Goal: Information Seeking & Learning: Learn about a topic

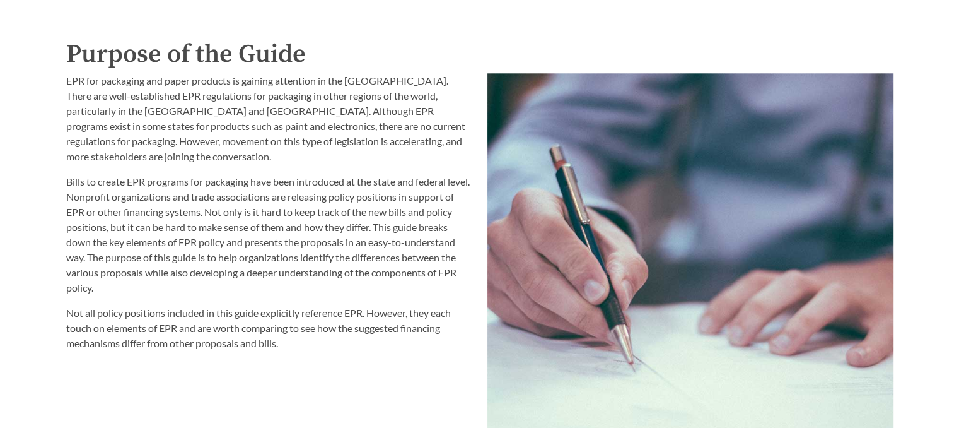
scroll to position [1388, 0]
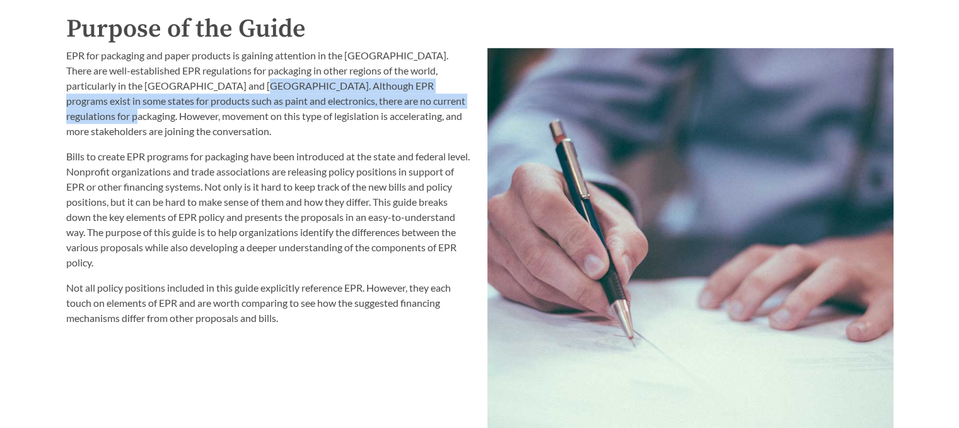
drag, startPoint x: 214, startPoint y: 90, endPoint x: 467, endPoint y: 98, distance: 253.1
click at [467, 98] on p "EPR for packaging and paper products is gaining attention in the [GEOGRAPHIC_DA…" at bounding box center [269, 93] width 406 height 91
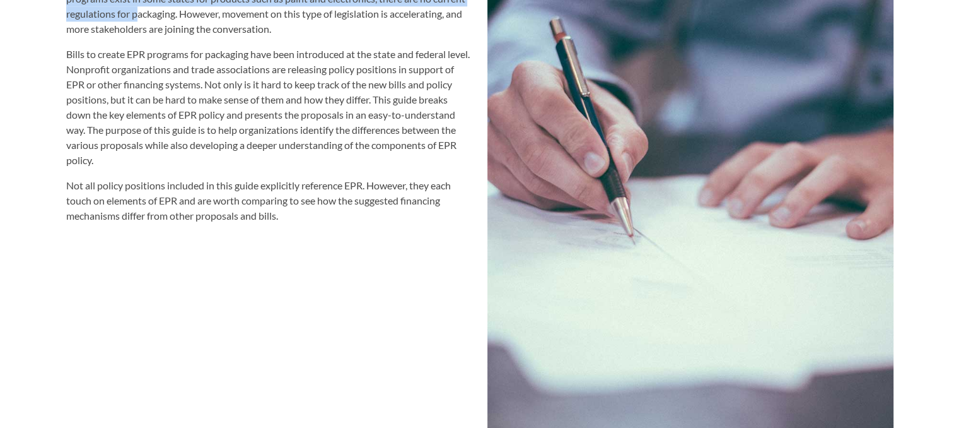
scroll to position [1514, 0]
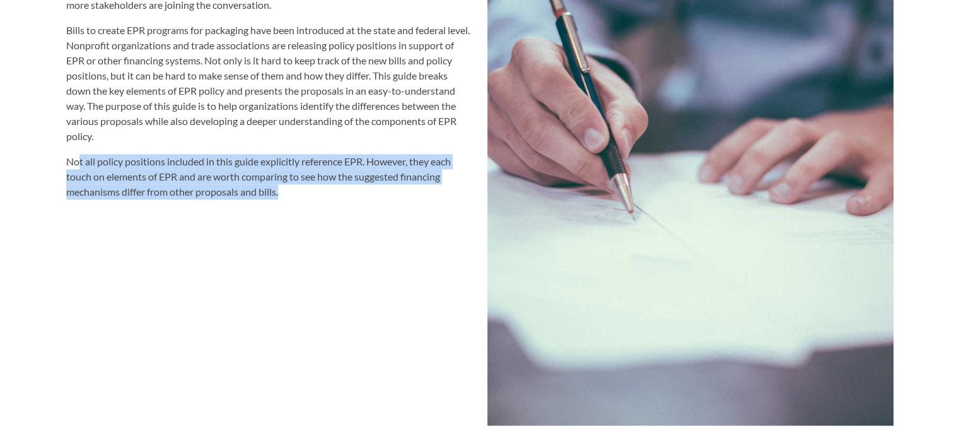
drag, startPoint x: 77, startPoint y: 163, endPoint x: 411, endPoint y: 197, distance: 336.1
click at [411, 197] on p "Not all policy positions included in this guide explicitly reference EPR. Howev…" at bounding box center [269, 176] width 406 height 45
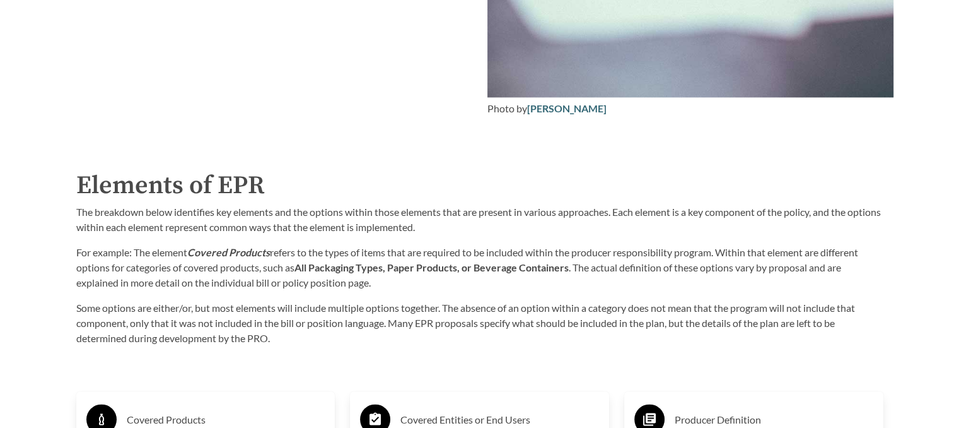
scroll to position [1956, 0]
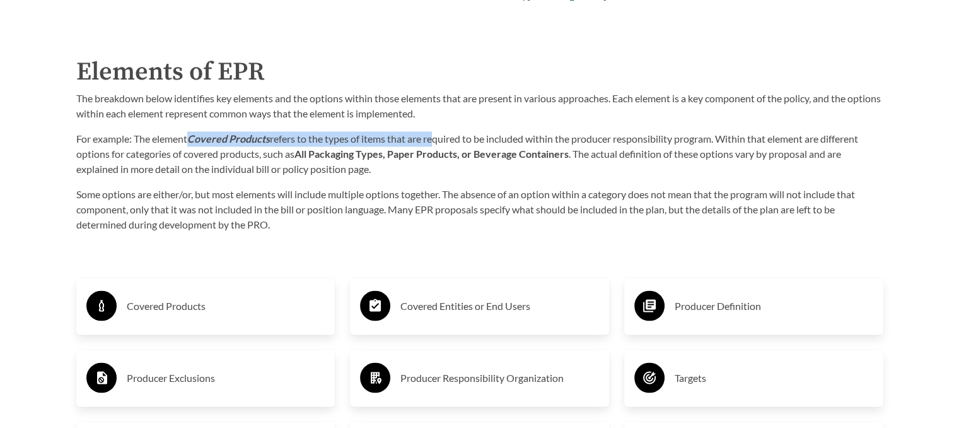
drag, startPoint x: 189, startPoint y: 141, endPoint x: 434, endPoint y: 139, distance: 244.8
click at [434, 139] on p "For example: The element Covered Products refers to the types of items that are…" at bounding box center [479, 153] width 807 height 45
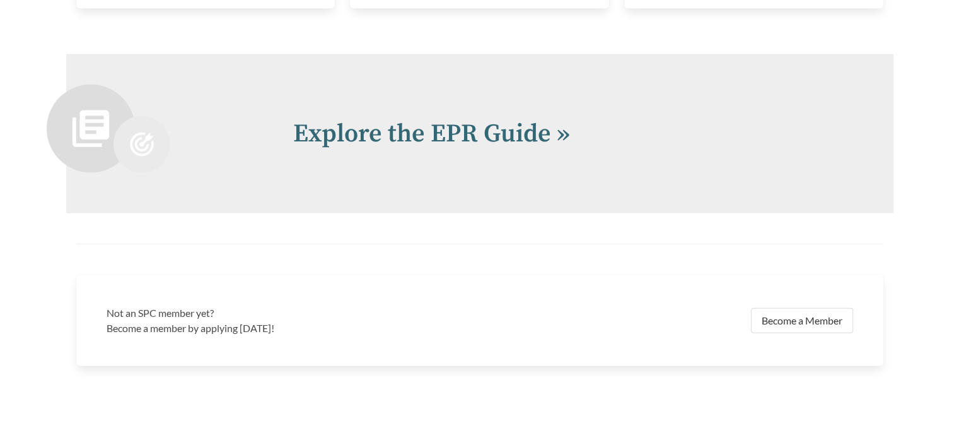
scroll to position [2868, 0]
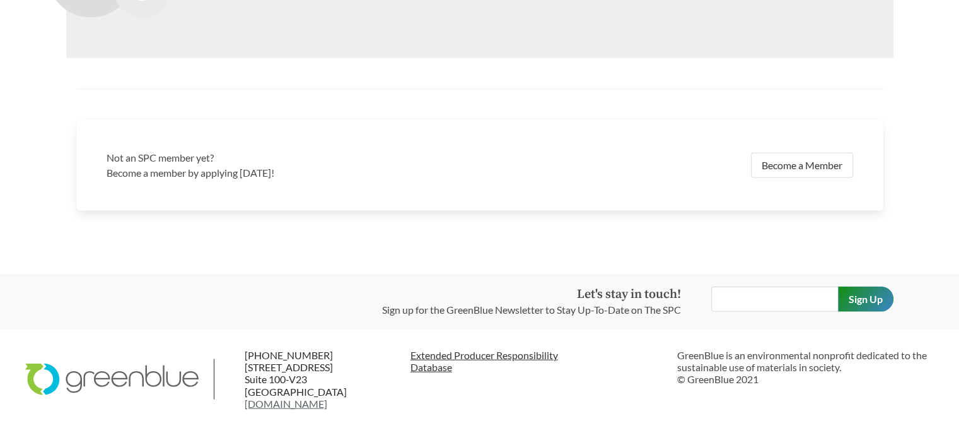
click at [457, 363] on link "Extended Producer Responsibility Database" at bounding box center [539, 361] width 257 height 24
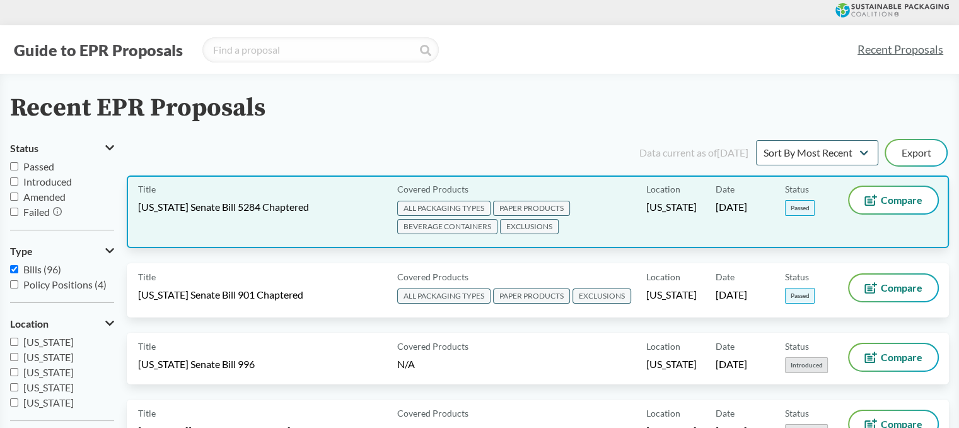
click at [154, 197] on div "Title [US_STATE] Senate Bill 5284 Chaptered" at bounding box center [265, 212] width 254 height 50
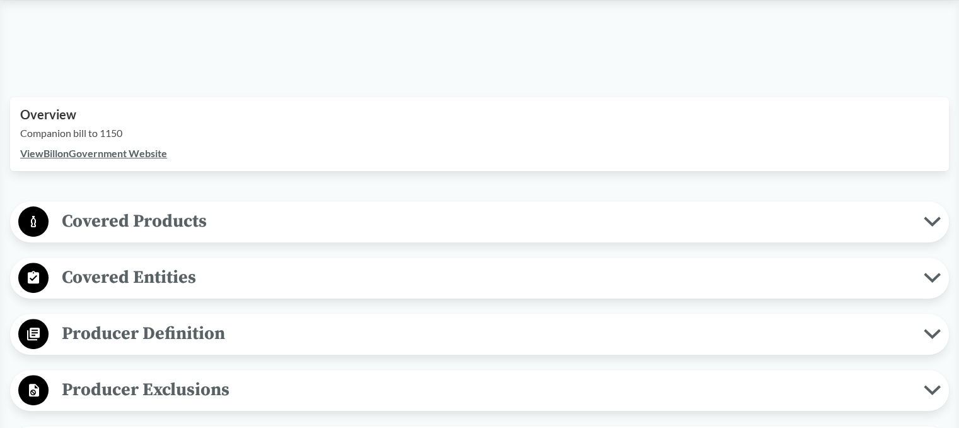
scroll to position [378, 0]
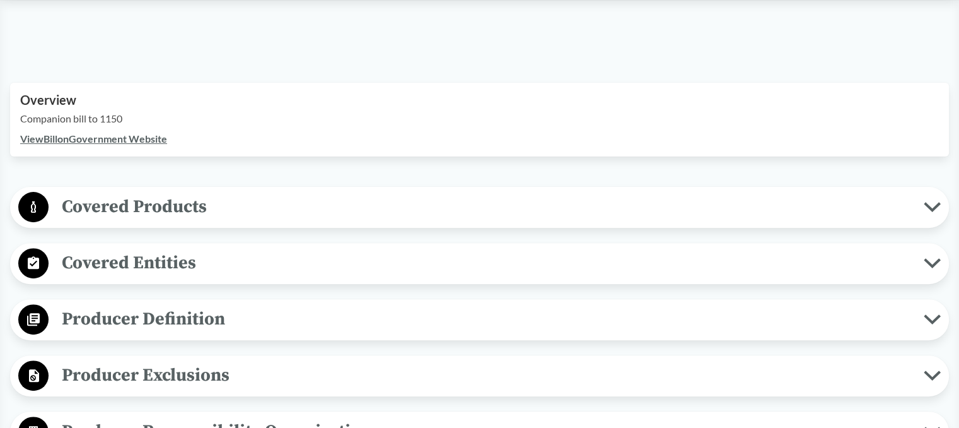
click at [184, 214] on span "Covered Products" at bounding box center [487, 206] width 876 height 28
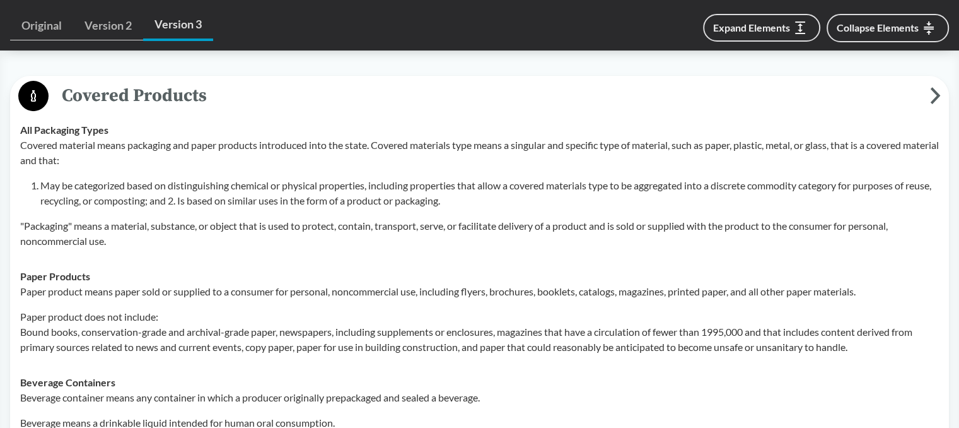
scroll to position [505, 0]
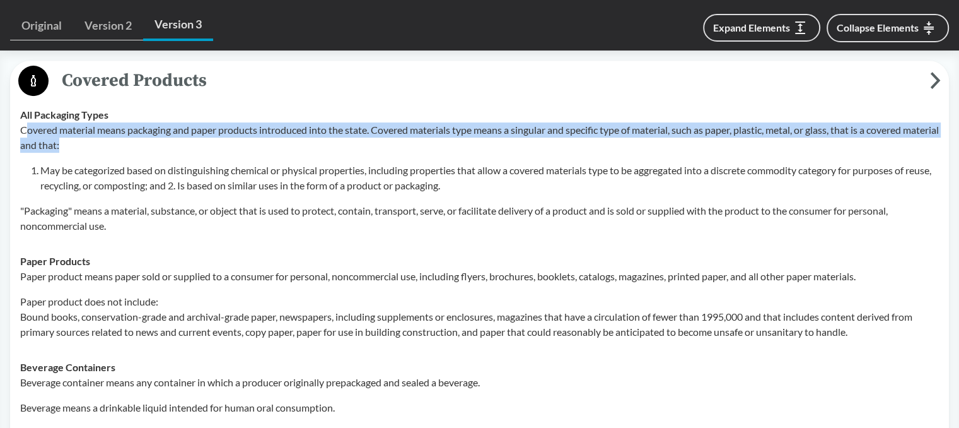
drag, startPoint x: 23, startPoint y: 129, endPoint x: 731, endPoint y: 136, distance: 707.8
click at [742, 142] on p "Covered material means packaging and paper products introduced into the state. …" at bounding box center [479, 137] width 919 height 30
click at [725, 132] on p "Covered material means packaging and paper products introduced into the state. …" at bounding box center [479, 137] width 919 height 30
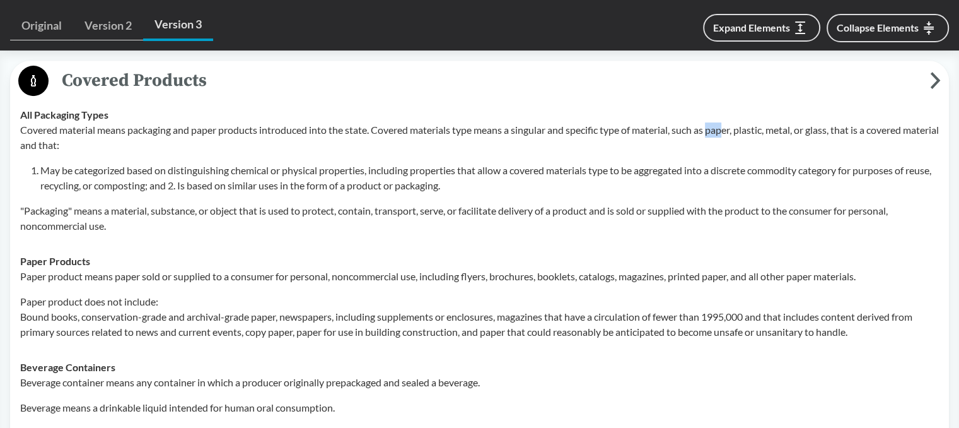
drag, startPoint x: 716, startPoint y: 131, endPoint x: 757, endPoint y: 129, distance: 41.0
click at [731, 130] on p "Covered material means packaging and paper products introduced into the state. …" at bounding box center [479, 137] width 919 height 30
drag, startPoint x: 751, startPoint y: 131, endPoint x: 797, endPoint y: 132, distance: 46.1
click at [773, 132] on p "Covered material means packaging and paper products introduced into the state. …" at bounding box center [479, 137] width 919 height 30
drag, startPoint x: 792, startPoint y: 132, endPoint x: 801, endPoint y: 133, distance: 8.9
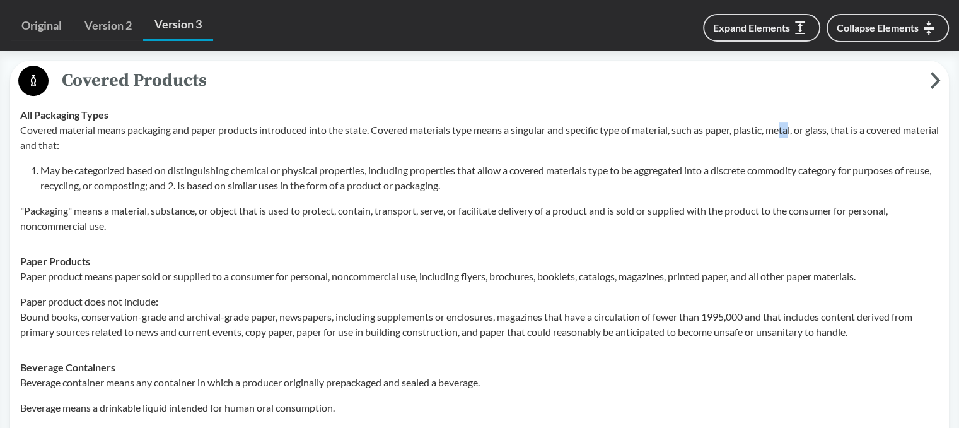
click at [801, 133] on p "Covered material means packaging and paper products introduced into the state. …" at bounding box center [479, 137] width 919 height 30
drag, startPoint x: 820, startPoint y: 132, endPoint x: 856, endPoint y: 132, distance: 36.0
click at [856, 132] on p "Covered material means packaging and paper products introduced into the state. …" at bounding box center [479, 137] width 919 height 30
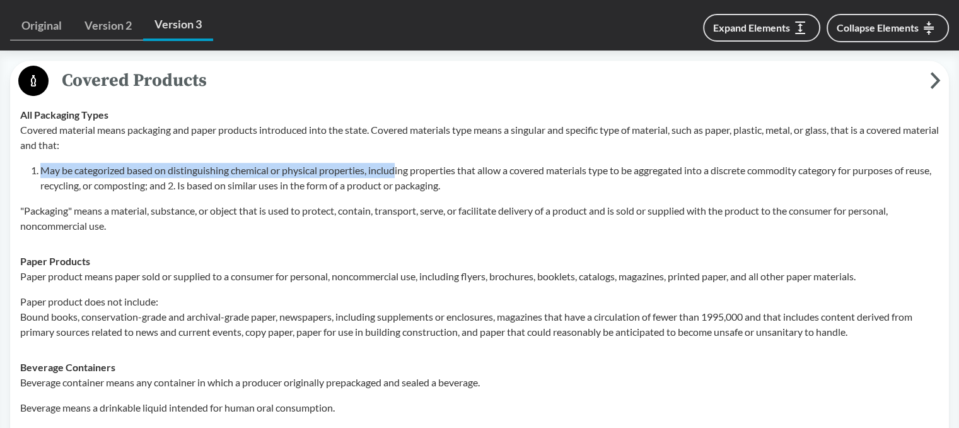
drag, startPoint x: 42, startPoint y: 168, endPoint x: 397, endPoint y: 170, distance: 355.8
click at [397, 170] on li "May be categorized based on distinguishing chemical or physical properties, inc…" at bounding box center [489, 178] width 899 height 30
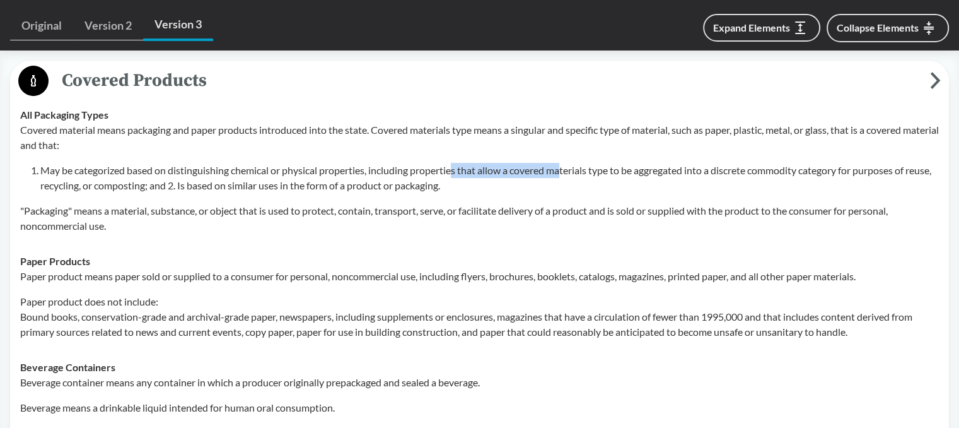
drag, startPoint x: 457, startPoint y: 171, endPoint x: 566, endPoint y: 172, distance: 109.8
click at [566, 172] on li "May be categorized based on distinguishing chemical or physical properties, inc…" at bounding box center [489, 178] width 899 height 30
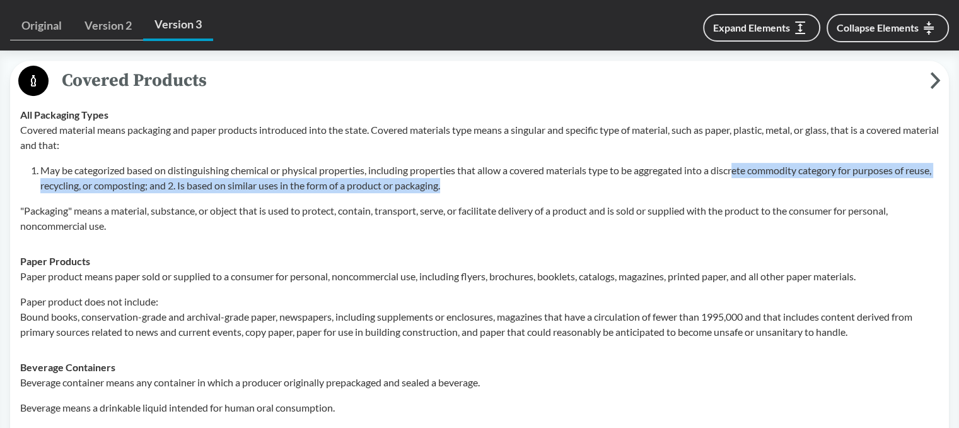
drag, startPoint x: 744, startPoint y: 172, endPoint x: 934, endPoint y: 177, distance: 190.0
click at [934, 177] on li "May be categorized based on distinguishing chemical or physical properties, inc…" at bounding box center [489, 178] width 899 height 30
click at [214, 182] on li "May be categorized based on distinguishing chemical or physical properties, inc…" at bounding box center [489, 178] width 899 height 30
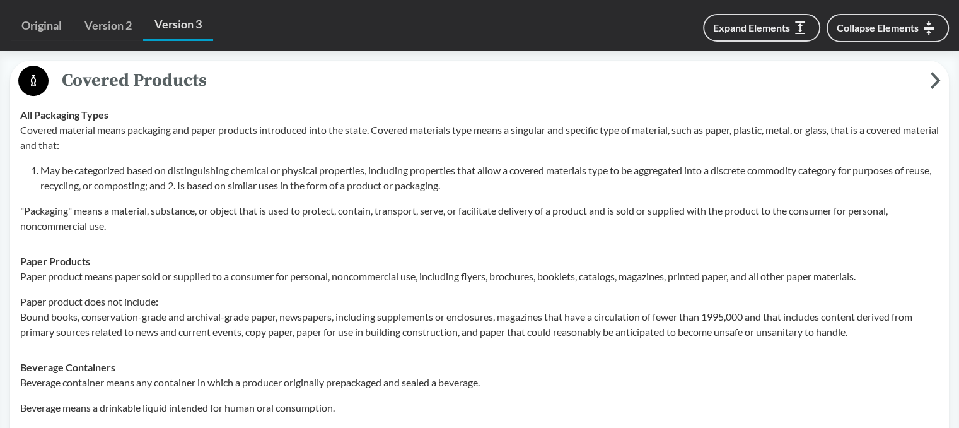
drag, startPoint x: 259, startPoint y: 182, endPoint x: 338, endPoint y: 182, distance: 79.5
click at [262, 182] on li "May be categorized based on distinguishing chemical or physical properties, inc…" at bounding box center [489, 178] width 899 height 30
drag, startPoint x: 79, startPoint y: 209, endPoint x: 382, endPoint y: 214, distance: 302.8
click at [382, 214] on p ""Packaging" means a material, substance, or object that is used to protect, con…" at bounding box center [479, 218] width 919 height 30
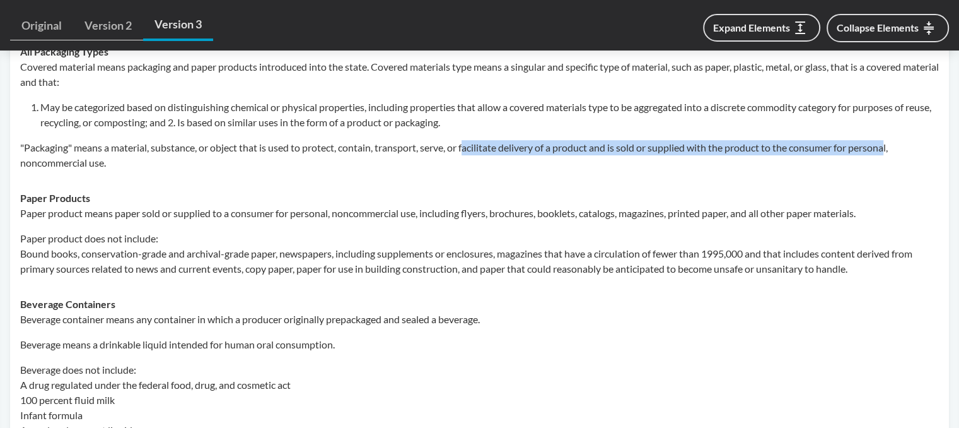
drag, startPoint x: 469, startPoint y: 148, endPoint x: 896, endPoint y: 150, distance: 427.7
click at [896, 150] on p ""Packaging" means a material, substance, or object that is used to protect, con…" at bounding box center [479, 155] width 919 height 30
